Goal: Use online tool/utility: Use online tool/utility

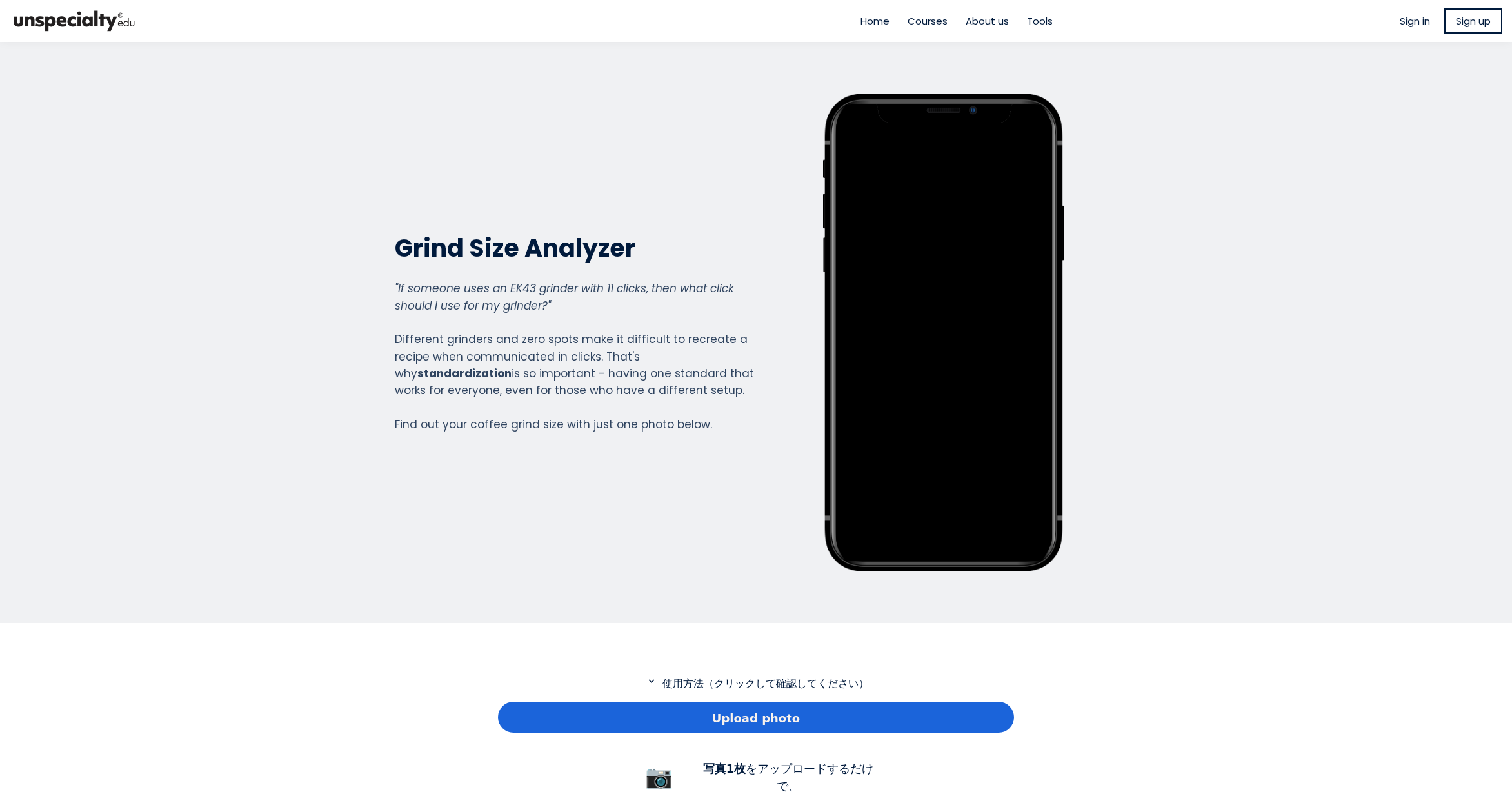
scroll to position [933, 516]
click at [890, 708] on div "Upload photo" at bounding box center [756, 717] width 516 height 31
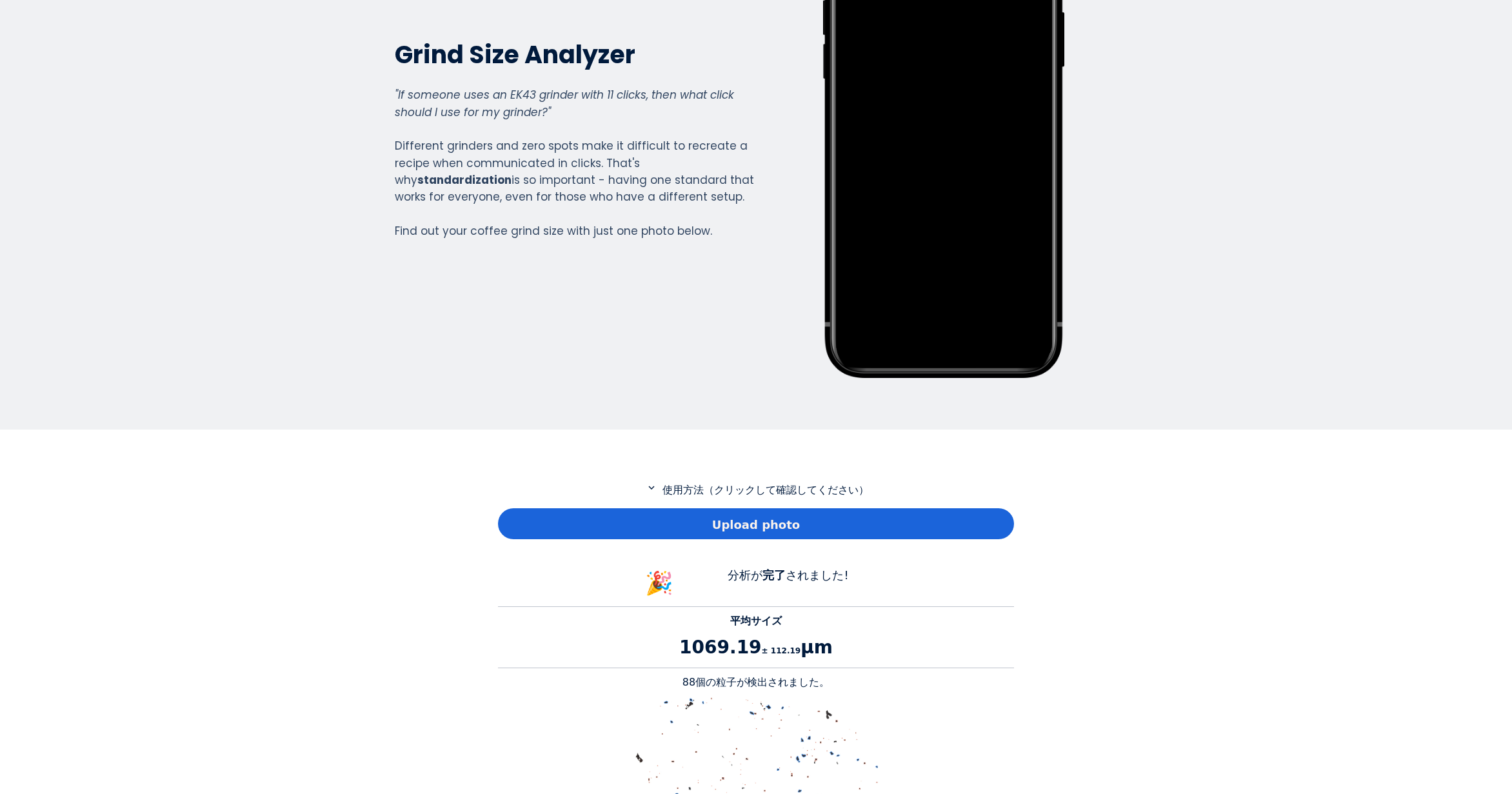
scroll to position [1184, 516]
click at [695, 686] on p "88個の粒子が検出されました。" at bounding box center [756, 682] width 516 height 16
copy p "88"
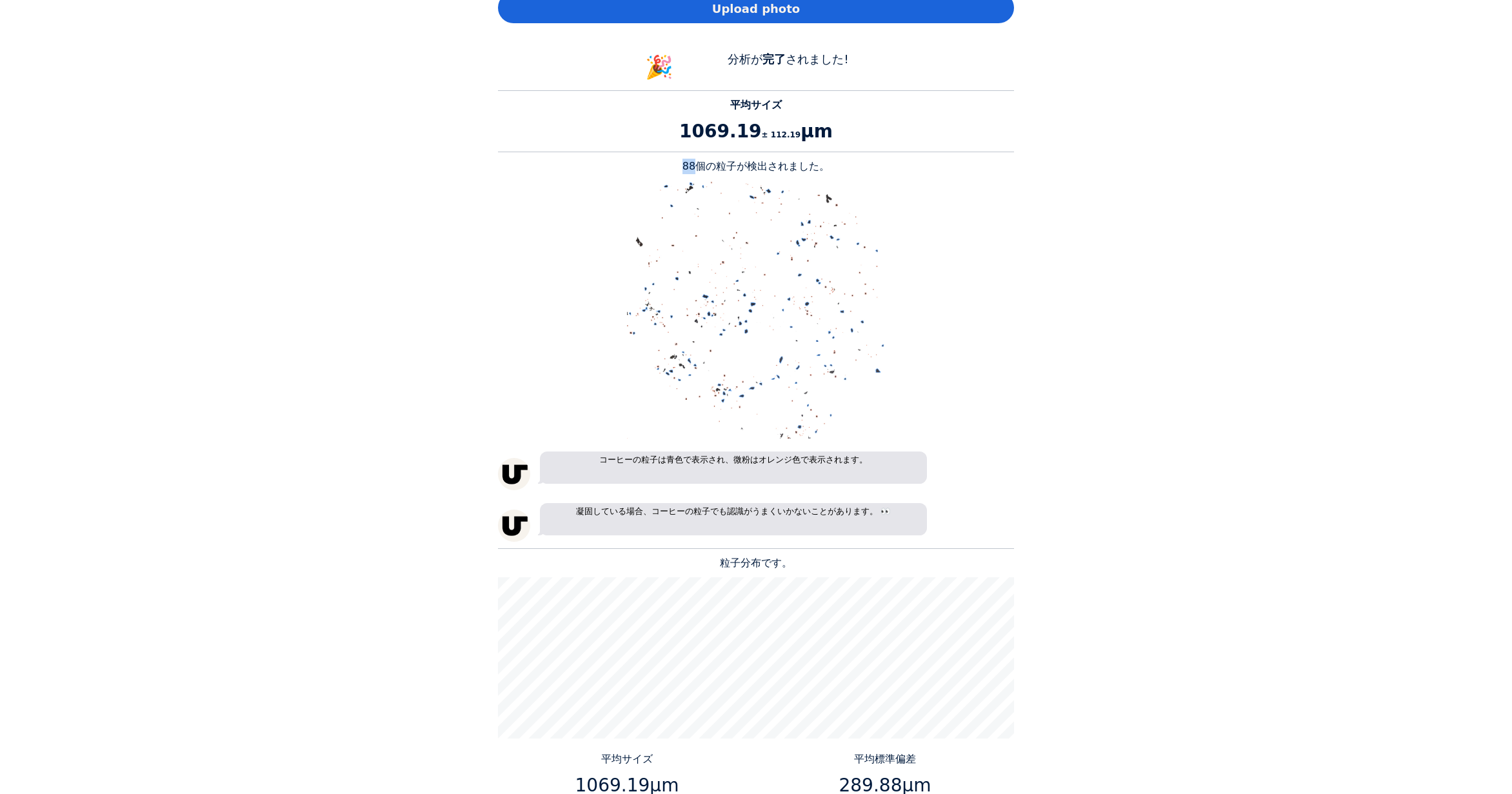
scroll to position [903, 0]
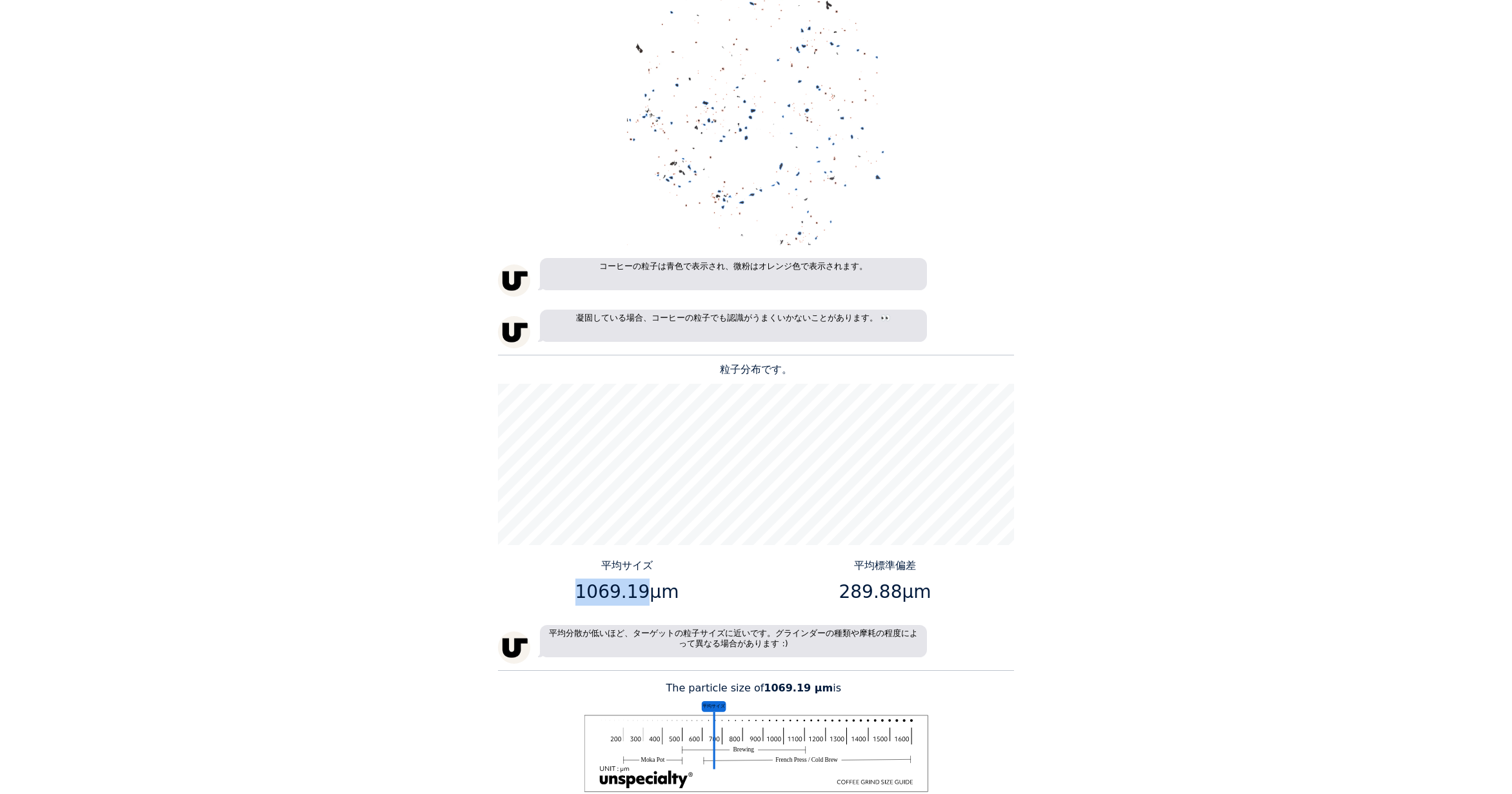
drag, startPoint x: 641, startPoint y: 592, endPoint x: 584, endPoint y: 593, distance: 57.0
click at [584, 593] on p "1069.19μm" at bounding box center [627, 592] width 248 height 27
copy p "1069.19"
drag, startPoint x: 894, startPoint y: 590, endPoint x: 846, endPoint y: 589, distance: 48.0
click at [846, 589] on p "289.88μm" at bounding box center [885, 592] width 248 height 27
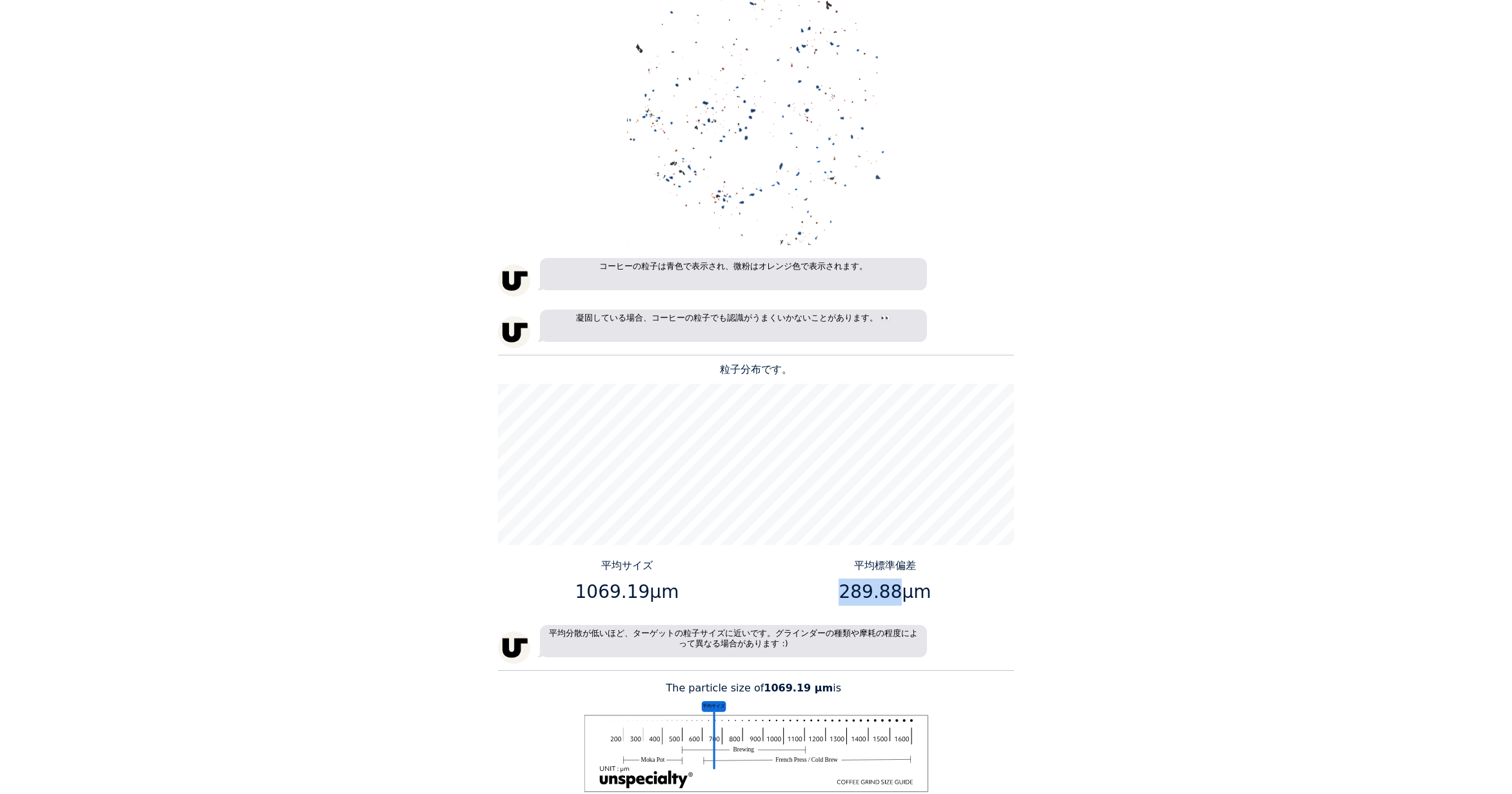
copy p "289.88"
